Goal: Check status: Check status

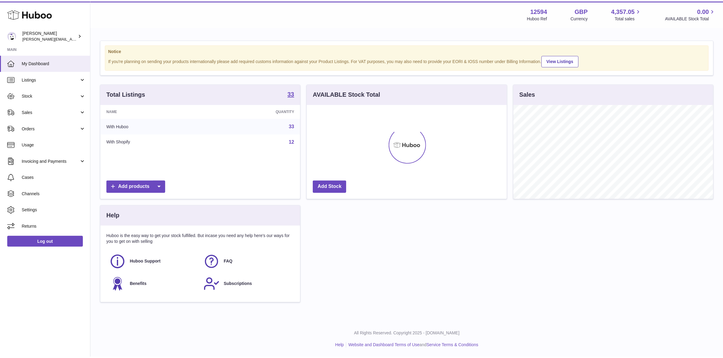
scroll to position [303455, 303350]
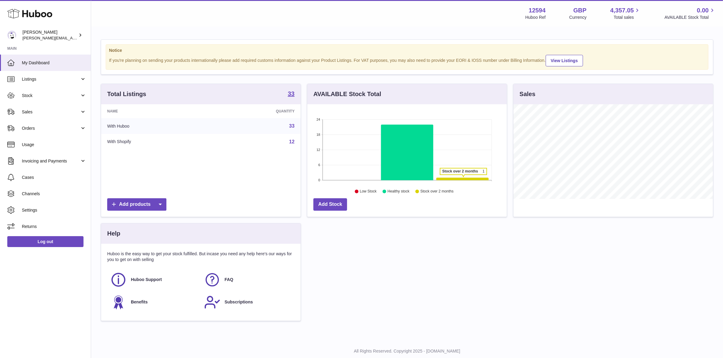
click at [463, 178] on icon at bounding box center [462, 179] width 52 height 2
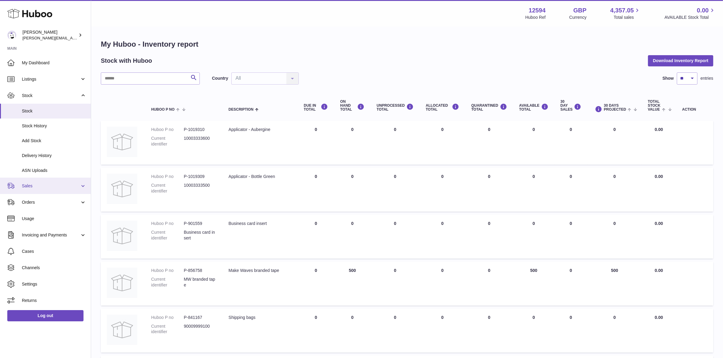
click at [29, 191] on link "Sales" at bounding box center [45, 186] width 91 height 16
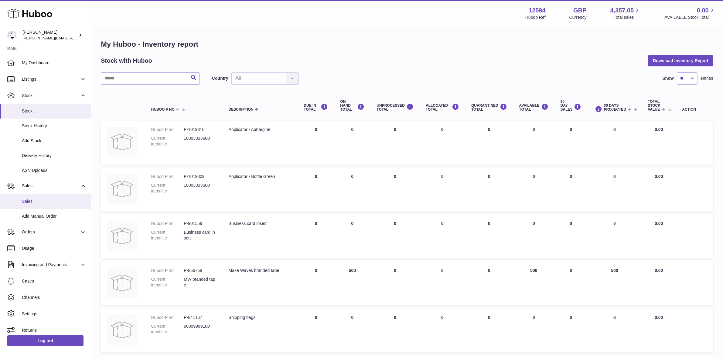
click at [31, 199] on span "Sales" at bounding box center [54, 202] width 64 height 6
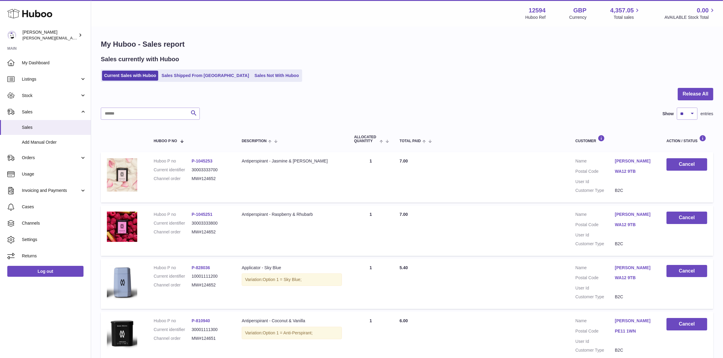
click at [254, 78] on link "Sales Not With Huboo" at bounding box center [276, 76] width 49 height 10
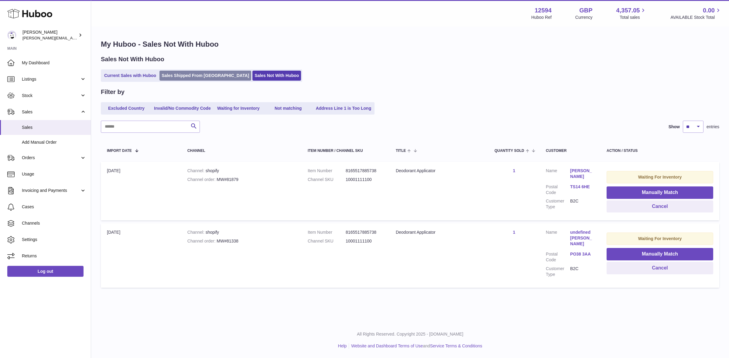
click at [184, 75] on link "Sales Shipped From Huboo" at bounding box center [205, 76] width 92 height 10
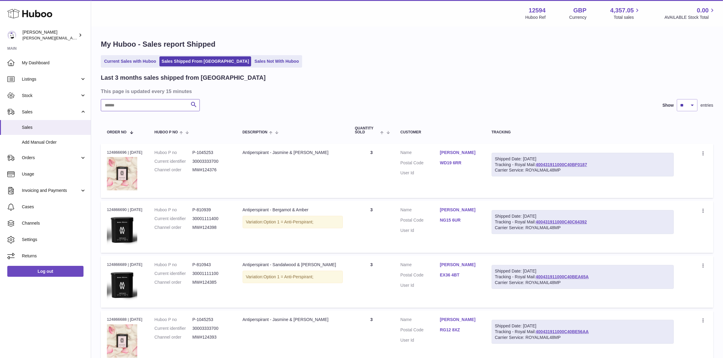
click at [160, 106] on input "text" at bounding box center [150, 105] width 99 height 12
paste input "******"
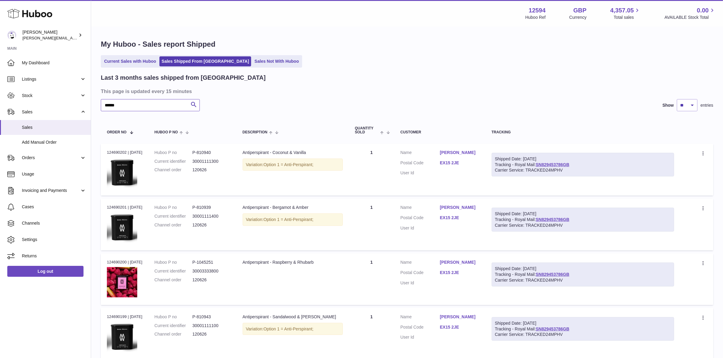
type input "******"
click at [553, 165] on link "SN829453786GB" at bounding box center [552, 164] width 34 height 5
click at [453, 163] on link "EX15 2JE" at bounding box center [459, 163] width 39 height 6
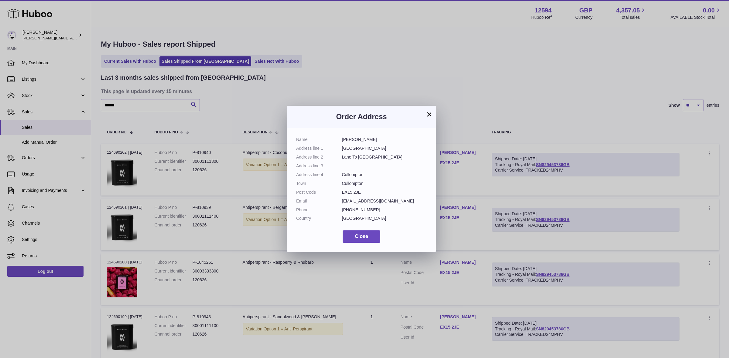
click at [429, 115] on button "×" at bounding box center [428, 114] width 7 height 7
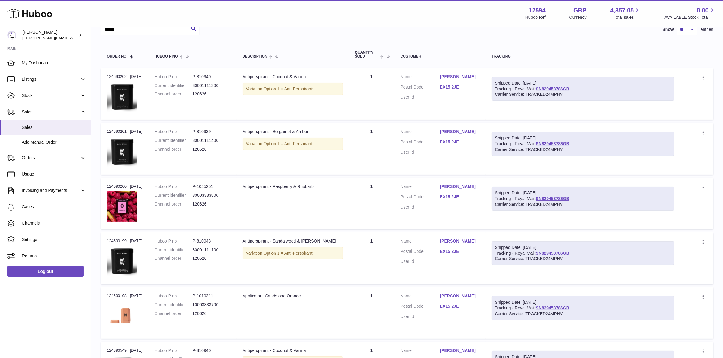
scroll to position [114, 0]
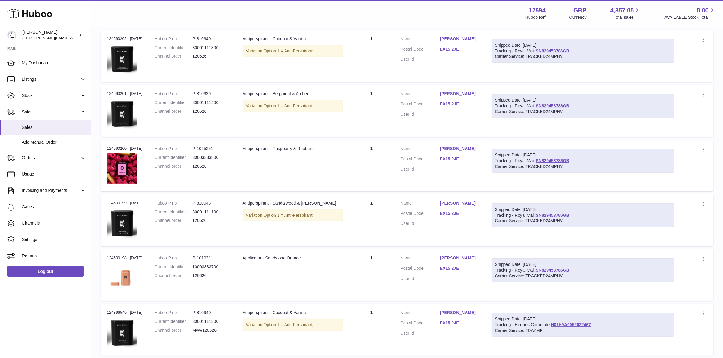
click at [562, 215] on link "SN829453786GB" at bounding box center [552, 215] width 34 height 5
